Goal: Find specific page/section: Find specific page/section

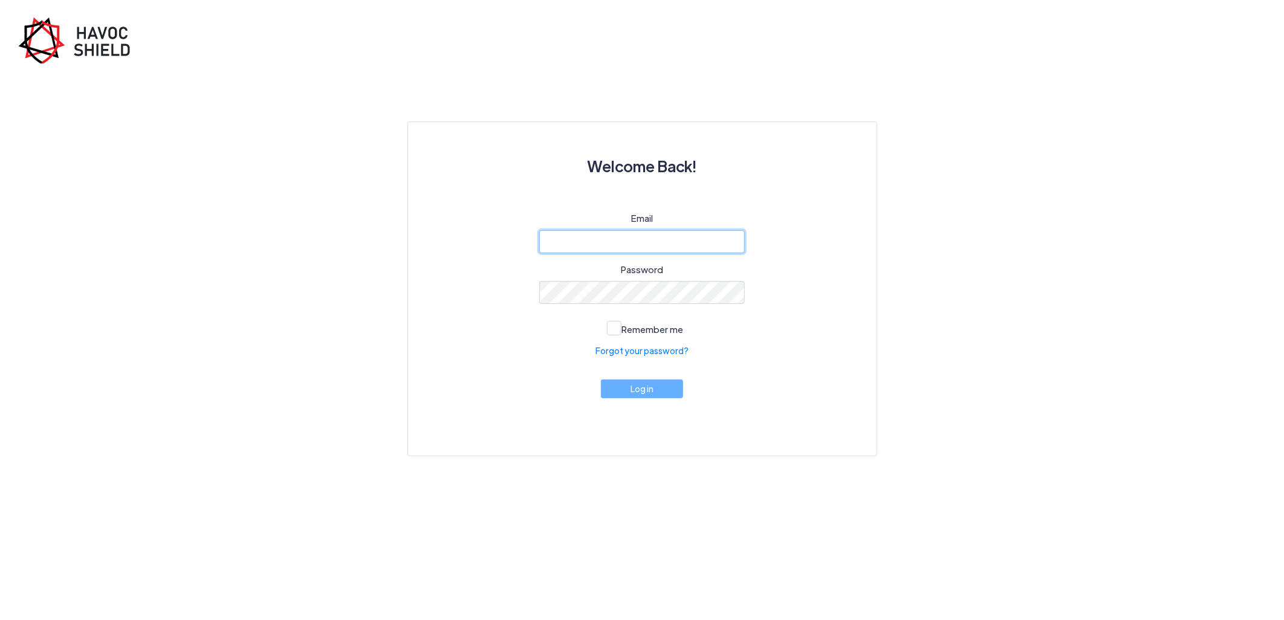
type input "[PERSON_NAME][EMAIL_ADDRESS][DOMAIN_NAME]"
click at [622, 392] on button "Log in" at bounding box center [642, 389] width 82 height 19
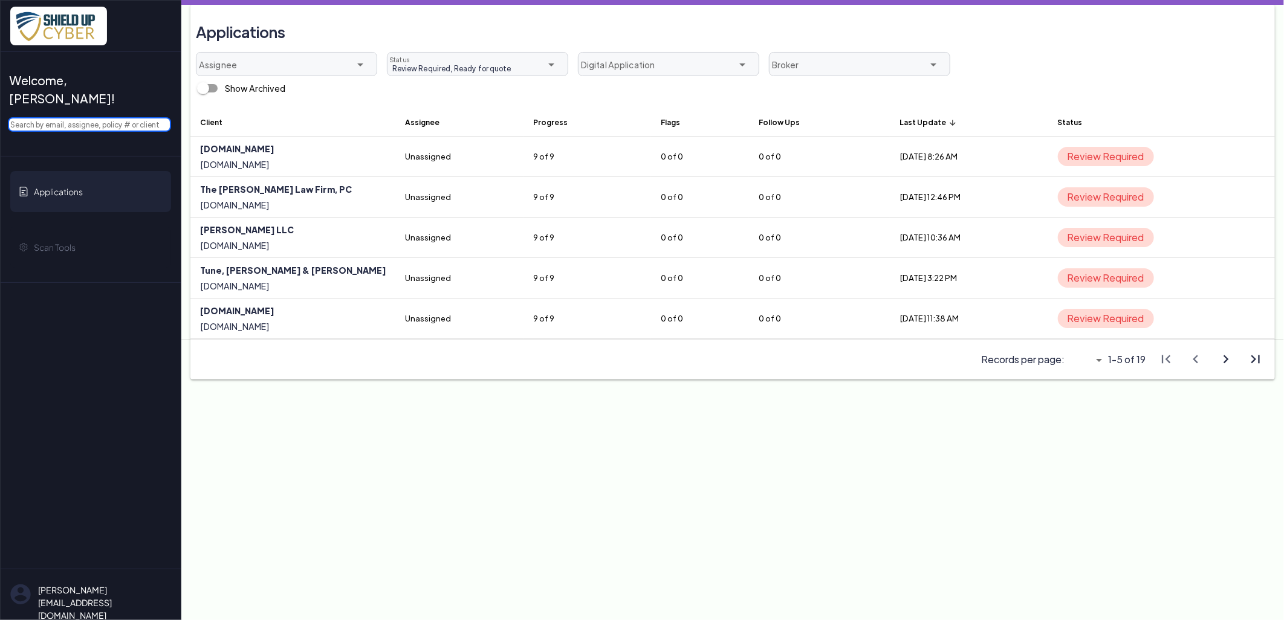
click at [103, 117] on input "text" at bounding box center [89, 124] width 163 height 15
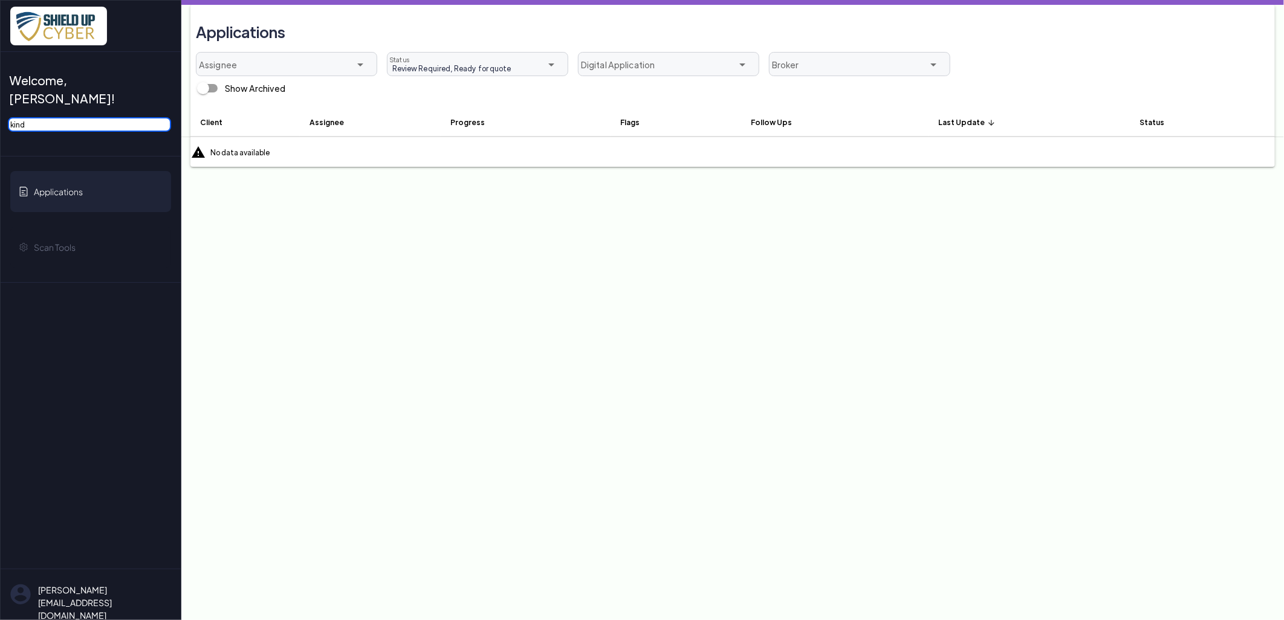
type input "kind"
click at [517, 61] on div "Review Required, Ready for quote Review Required, Ready for quote" at bounding box center [460, 69] width 144 height 16
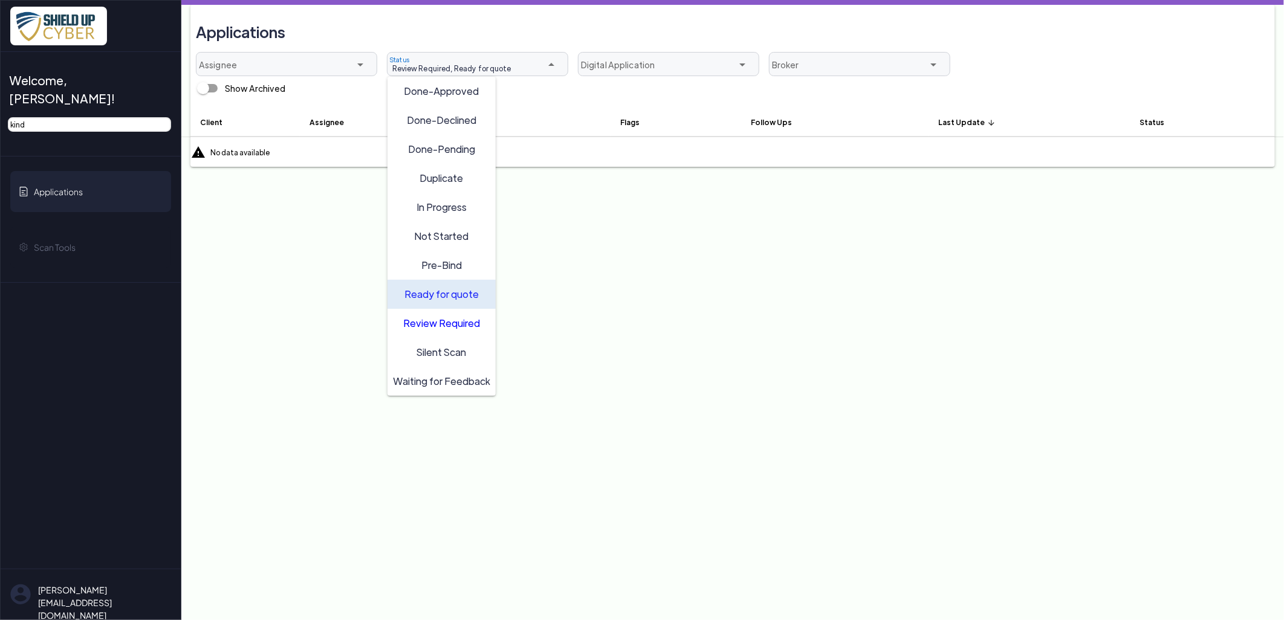
click at [449, 299] on div "Ready for quote" at bounding box center [441, 294] width 97 height 19
type input "Review Required"
click at [438, 319] on span "Review Required" at bounding box center [441, 322] width 77 height 13
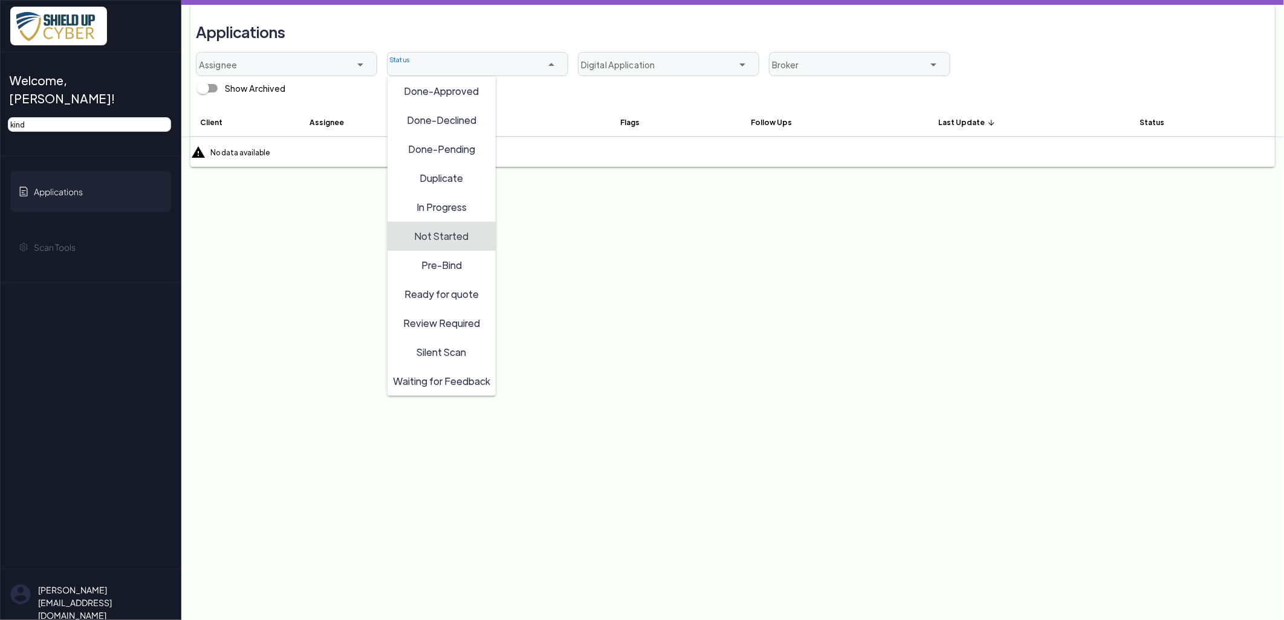
click at [435, 209] on span "In Progress" at bounding box center [442, 206] width 50 height 13
type input "In Progress"
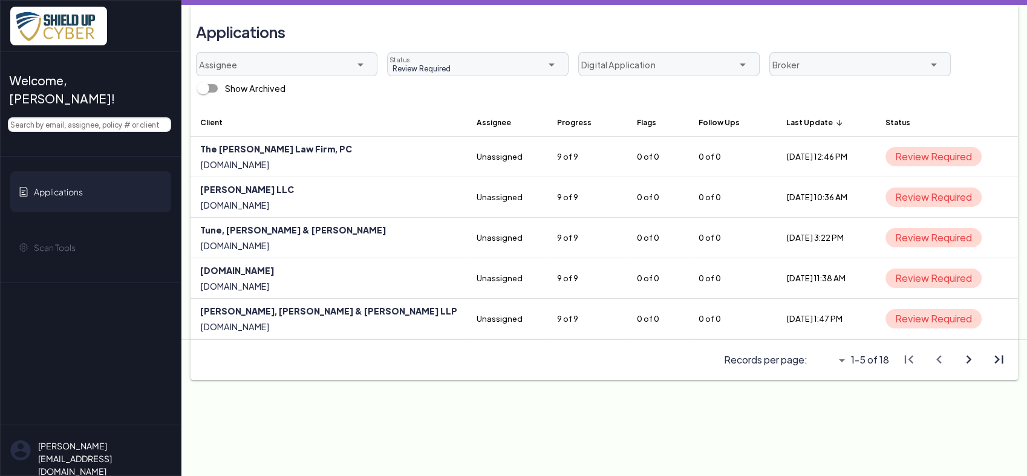
click at [842, 360] on icon "arrow_drop_down" at bounding box center [841, 360] width 15 height 15
click at [827, 429] on span "All" at bounding box center [822, 427] width 10 height 13
type input "All"
